Goal: Information Seeking & Learning: Learn about a topic

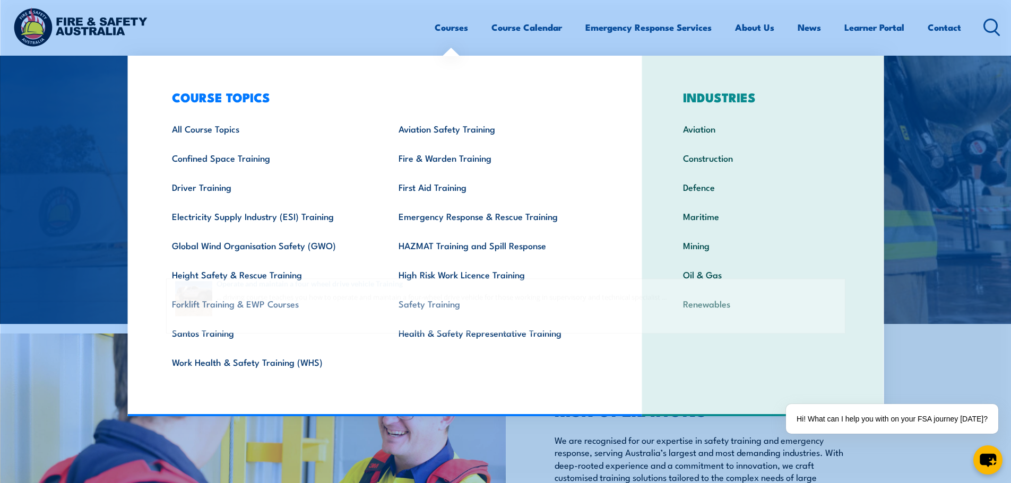
type input "four"
click at [497, 397] on div "COURSE TOPICS All Course Topics Aviation Safety Training Confined Space Trainin…" at bounding box center [384, 236] width 515 height 361
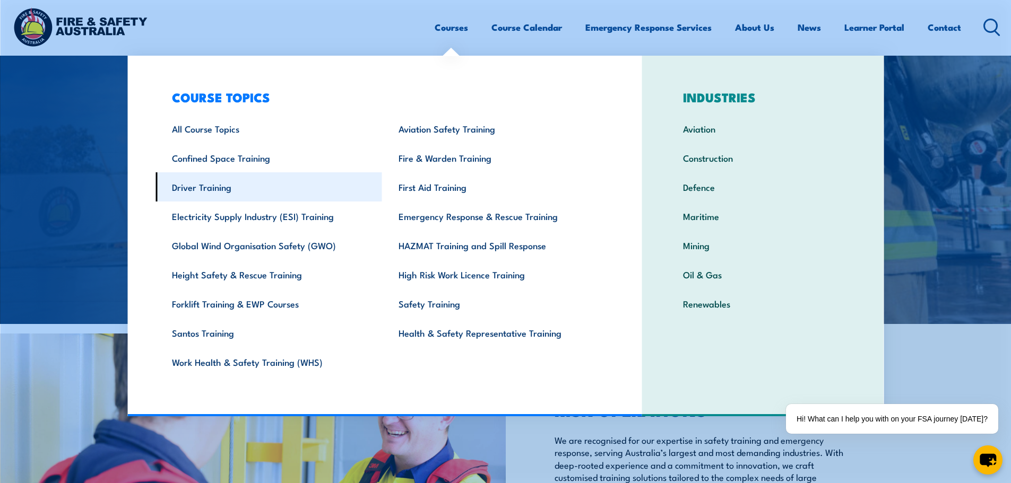
click at [276, 183] on link "Driver Training" at bounding box center [268, 186] width 227 height 29
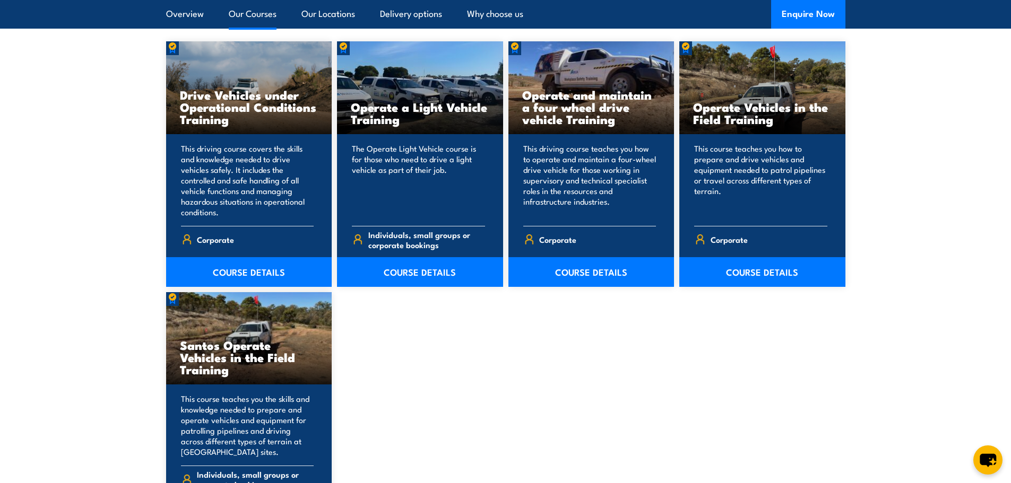
scroll to position [902, 0]
drag, startPoint x: 612, startPoint y: 271, endPoint x: 568, endPoint y: 279, distance: 45.3
click at [612, 271] on link "COURSE DETAILS" at bounding box center [591, 273] width 166 height 30
click at [268, 267] on link "COURSE DETAILS" at bounding box center [249, 273] width 166 height 30
click at [411, 269] on link "COURSE DETAILS" at bounding box center [420, 273] width 166 height 30
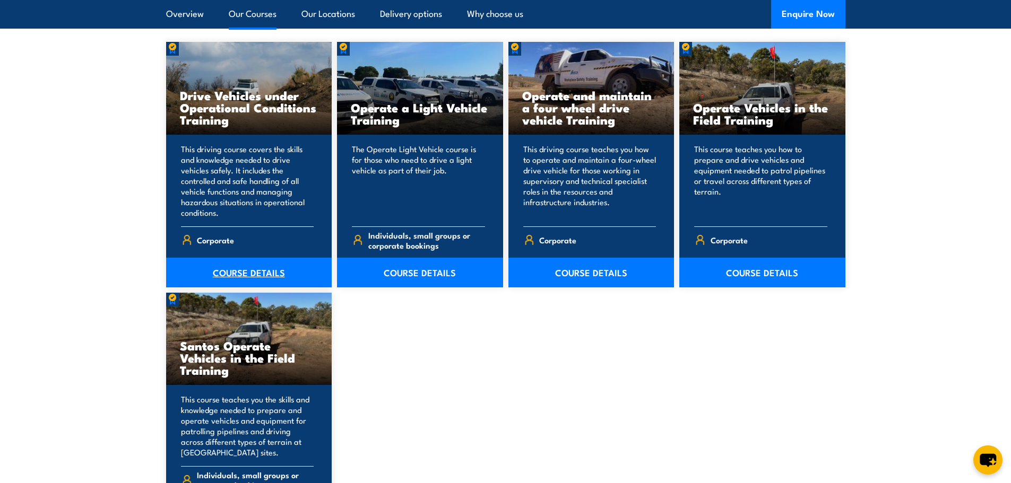
click at [264, 267] on link "COURSE DETAILS" at bounding box center [249, 273] width 166 height 30
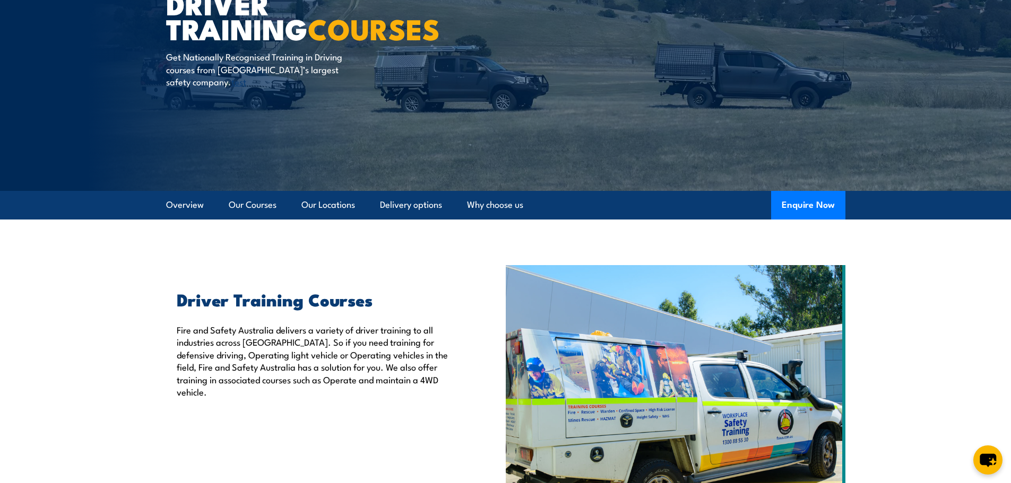
scroll to position [0, 0]
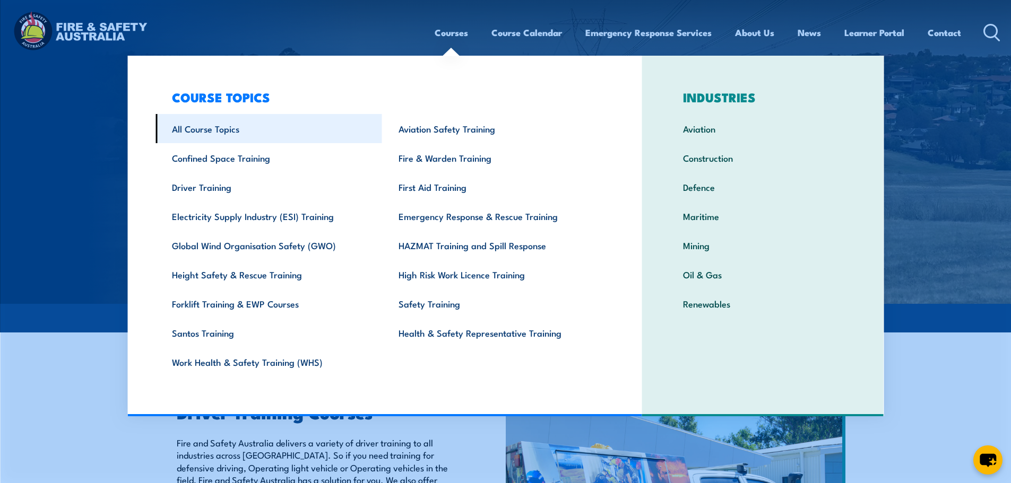
click at [238, 132] on link "All Course Topics" at bounding box center [268, 128] width 227 height 29
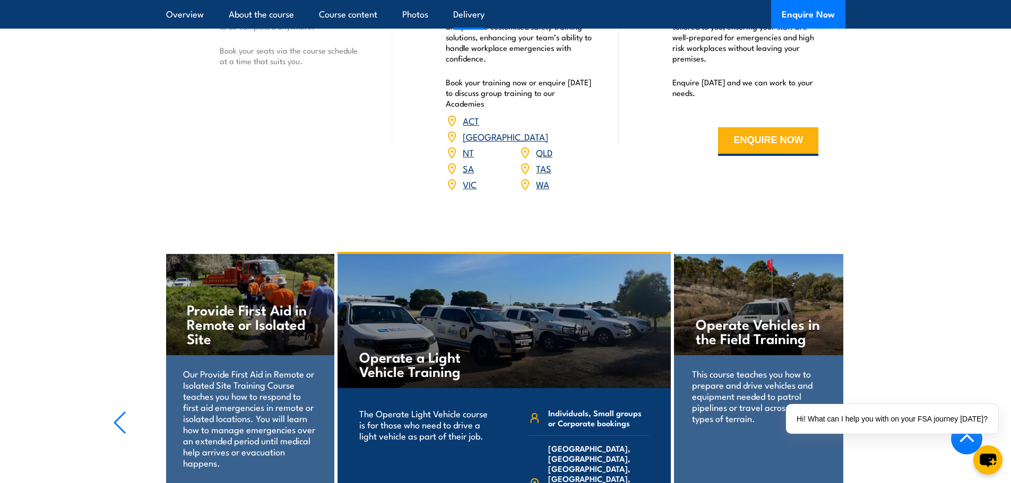
scroll to position [1592, 0]
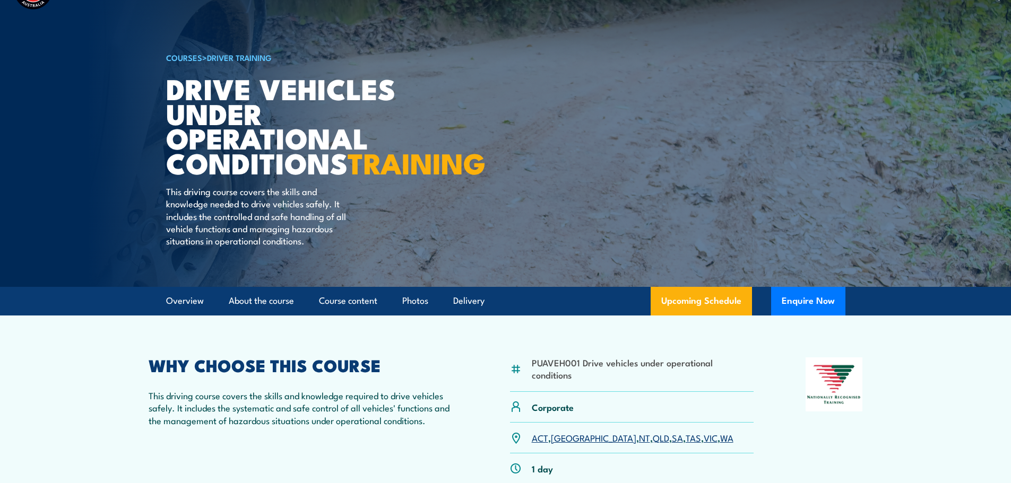
scroll to position [53, 0]
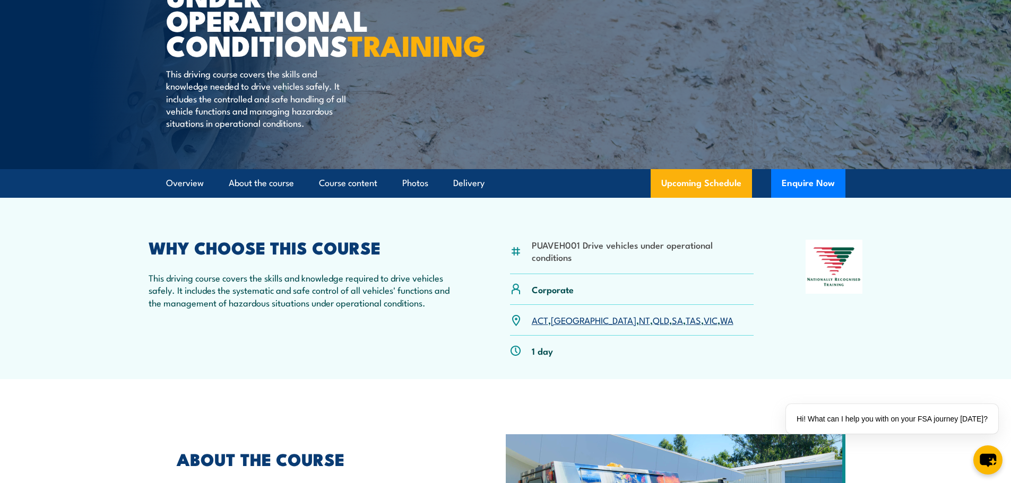
scroll to position [159, 0]
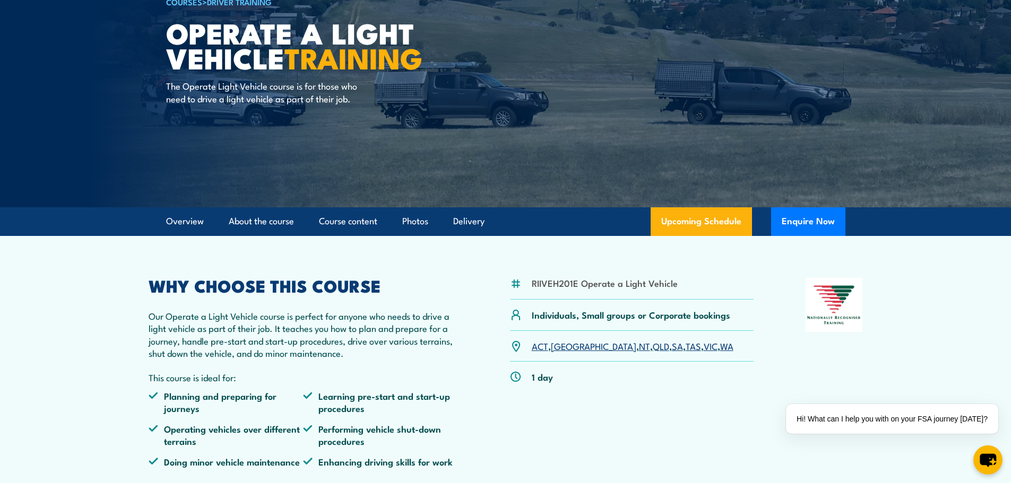
scroll to position [106, 0]
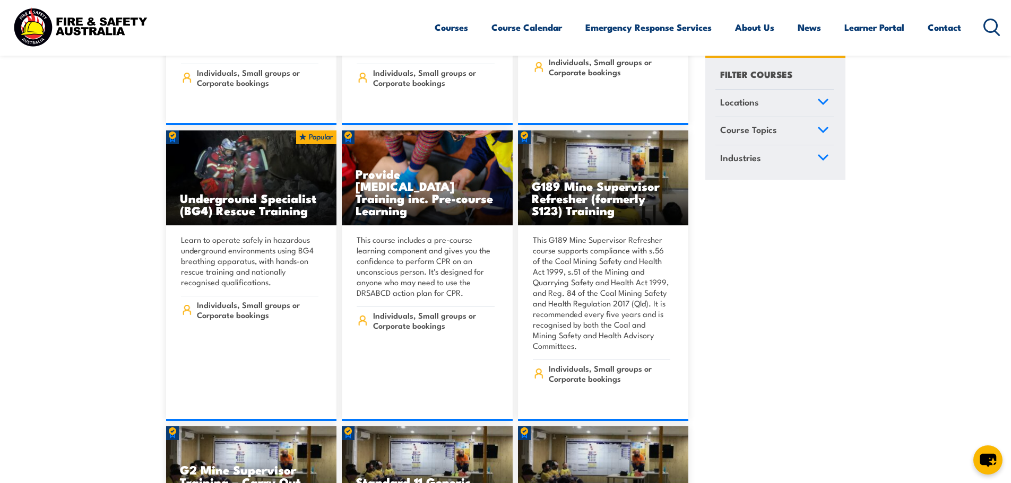
scroll to position [1220, 0]
